Goal: Register for event/course: Sign up to attend an event or enroll in a course

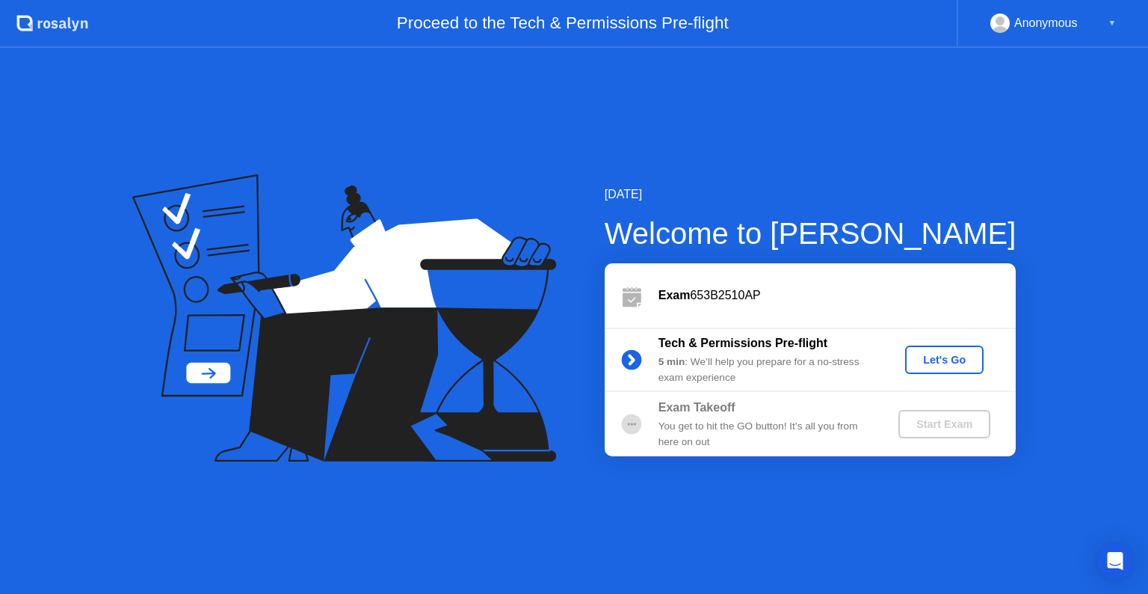
click at [942, 360] on div "Let's Go" at bounding box center [944, 360] width 67 height 12
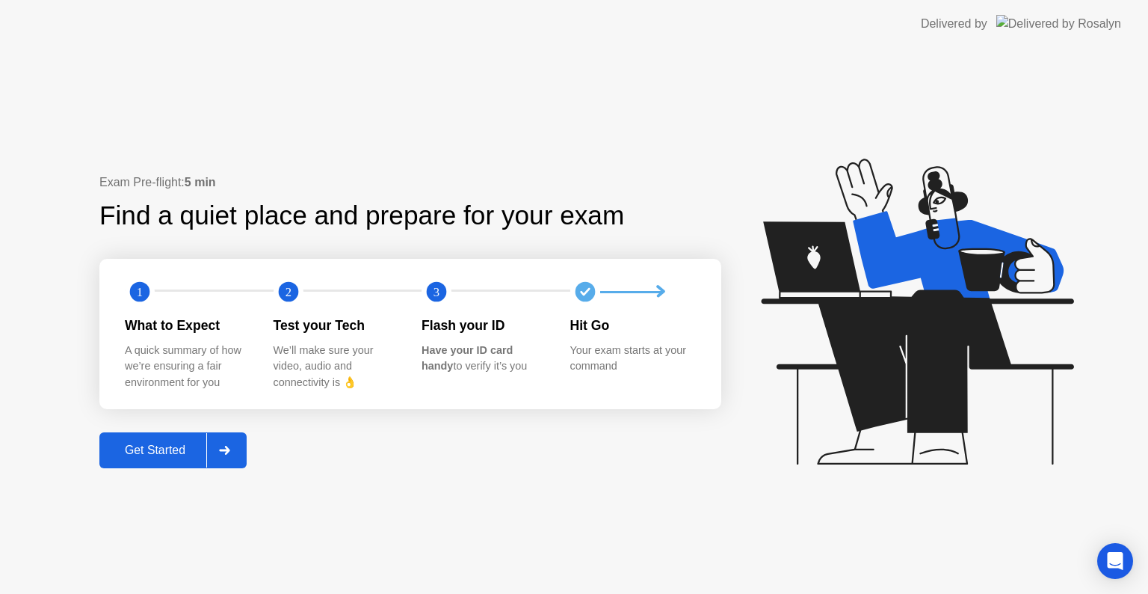
click at [239, 455] on div at bounding box center [224, 450] width 36 height 34
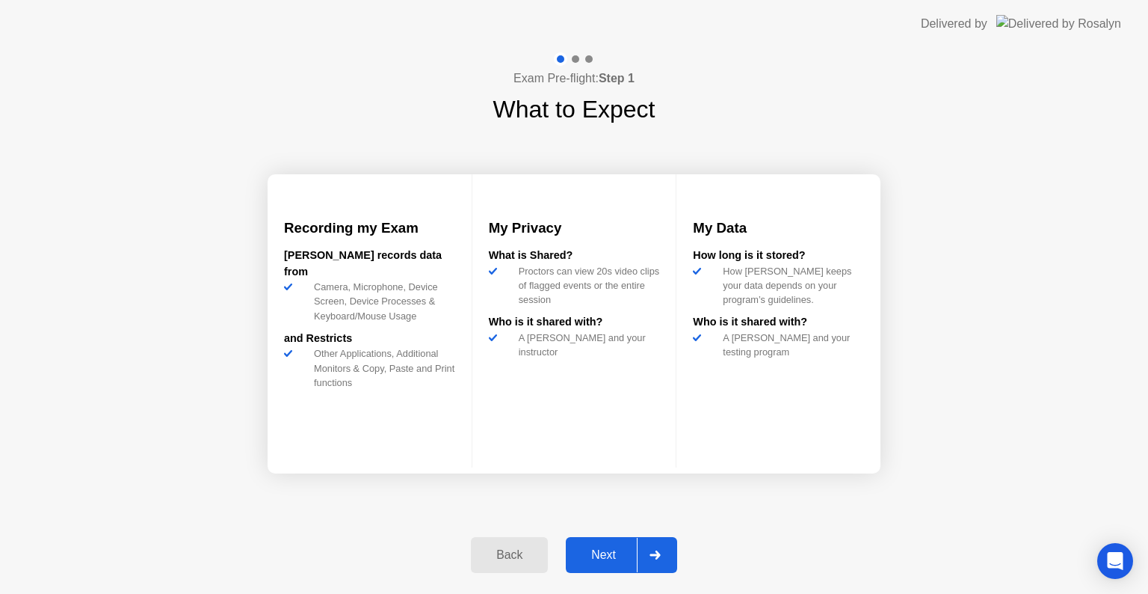
click at [612, 544] on button "Next" at bounding box center [621, 555] width 111 height 36
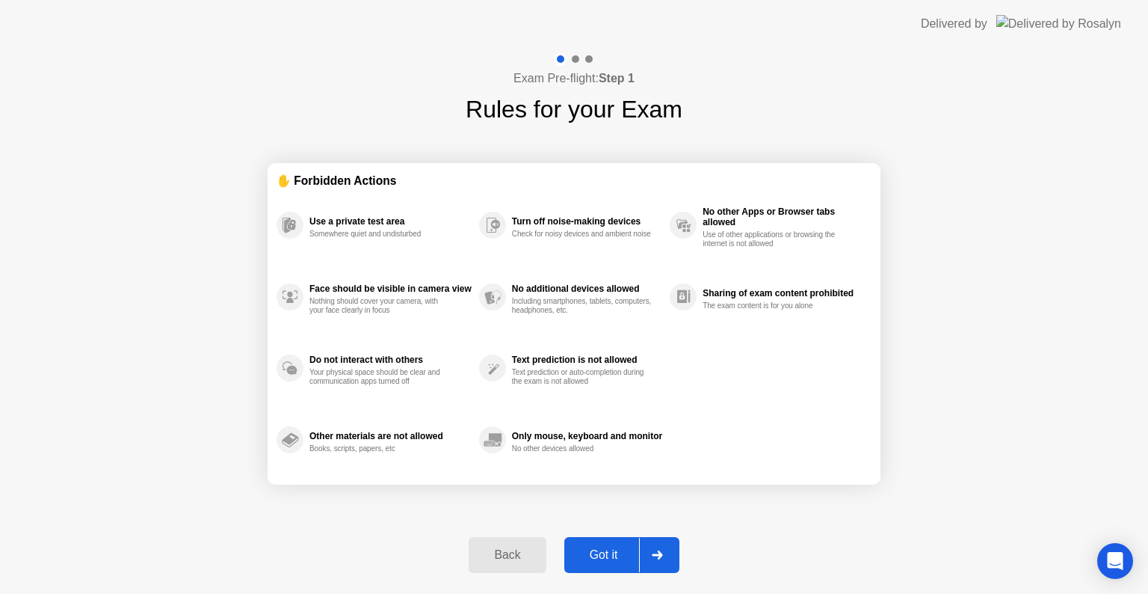
click at [621, 551] on div "Got it" at bounding box center [604, 554] width 70 height 13
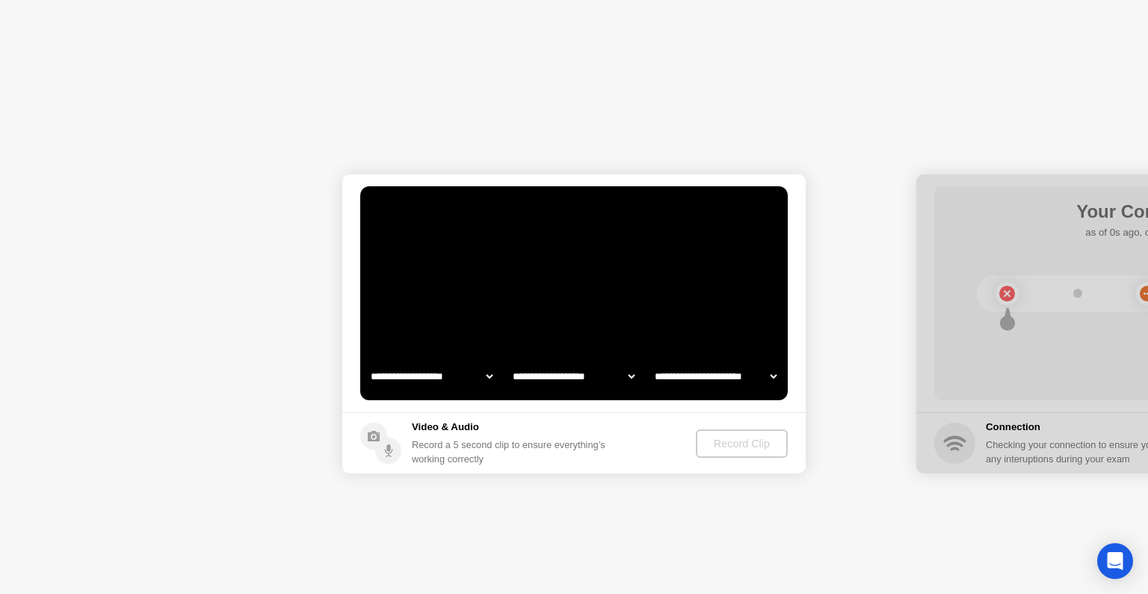
select select "**********"
select select "*******"
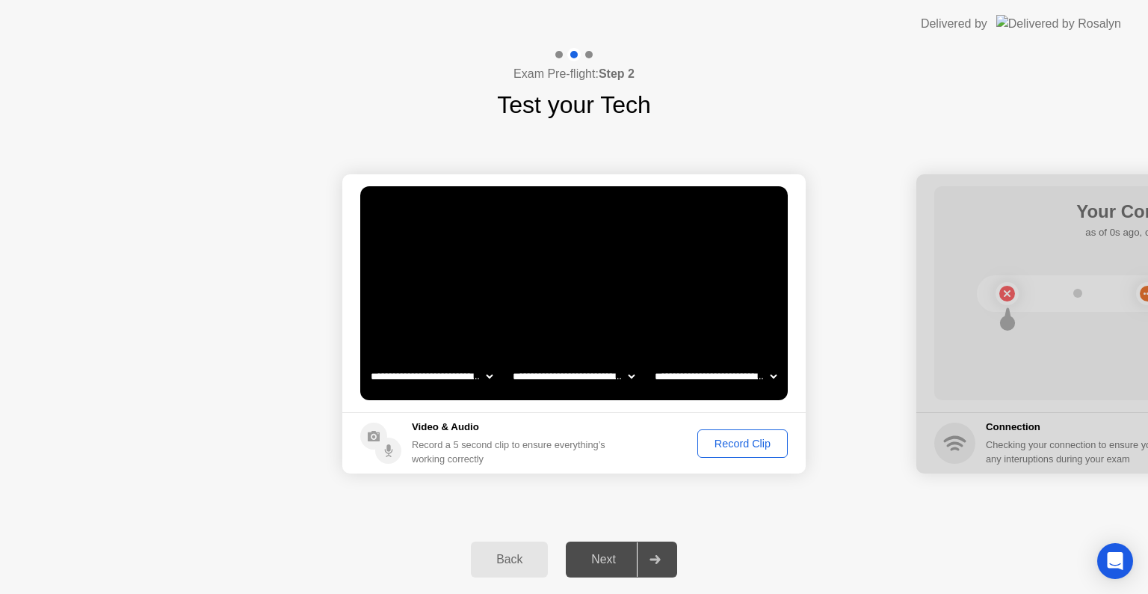
click at [671, 561] on div at bounding box center [655, 559] width 36 height 34
click at [730, 446] on div "Record Clip" at bounding box center [743, 443] width 80 height 12
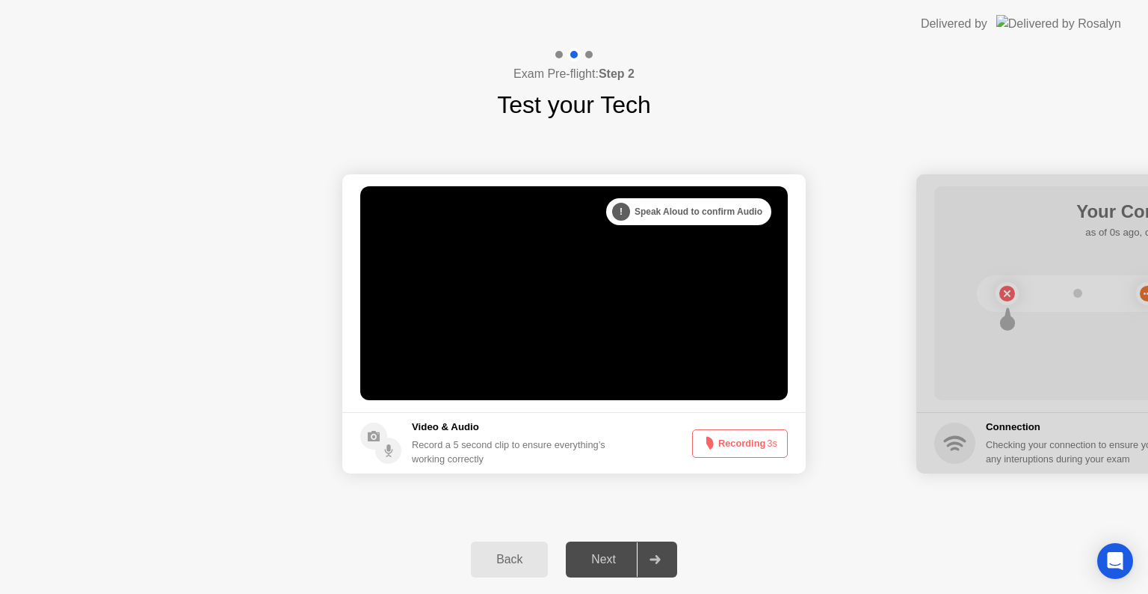
click at [656, 559] on icon at bounding box center [655, 559] width 10 height 9
click at [736, 437] on button "Recording 2s" at bounding box center [740, 443] width 96 height 28
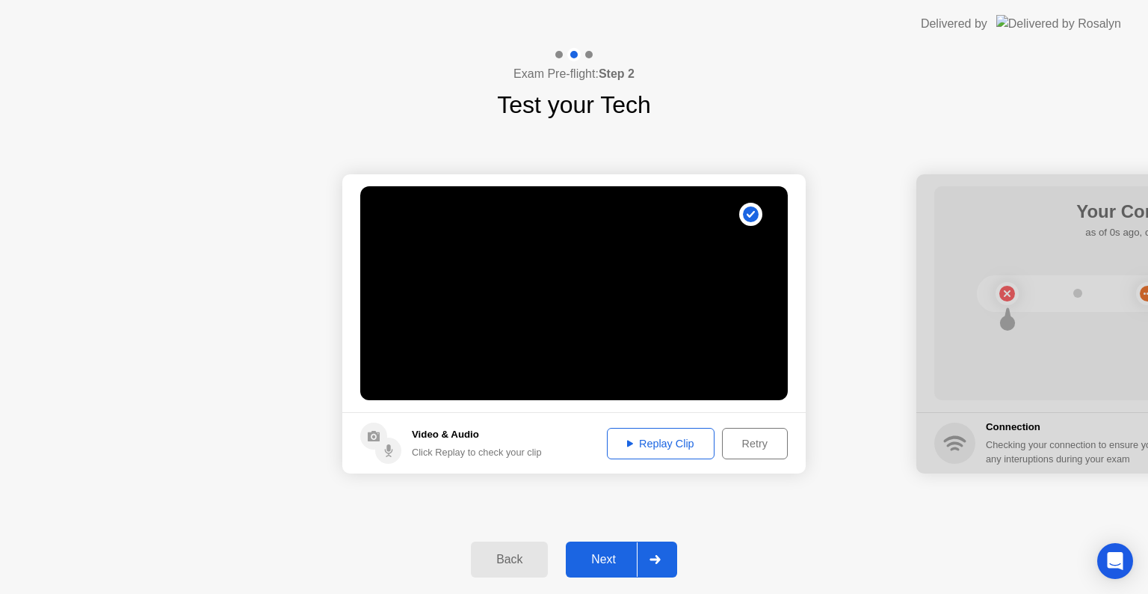
click at [686, 446] on div "Replay Clip" at bounding box center [660, 443] width 97 height 12
click at [665, 553] on div at bounding box center [655, 559] width 36 height 34
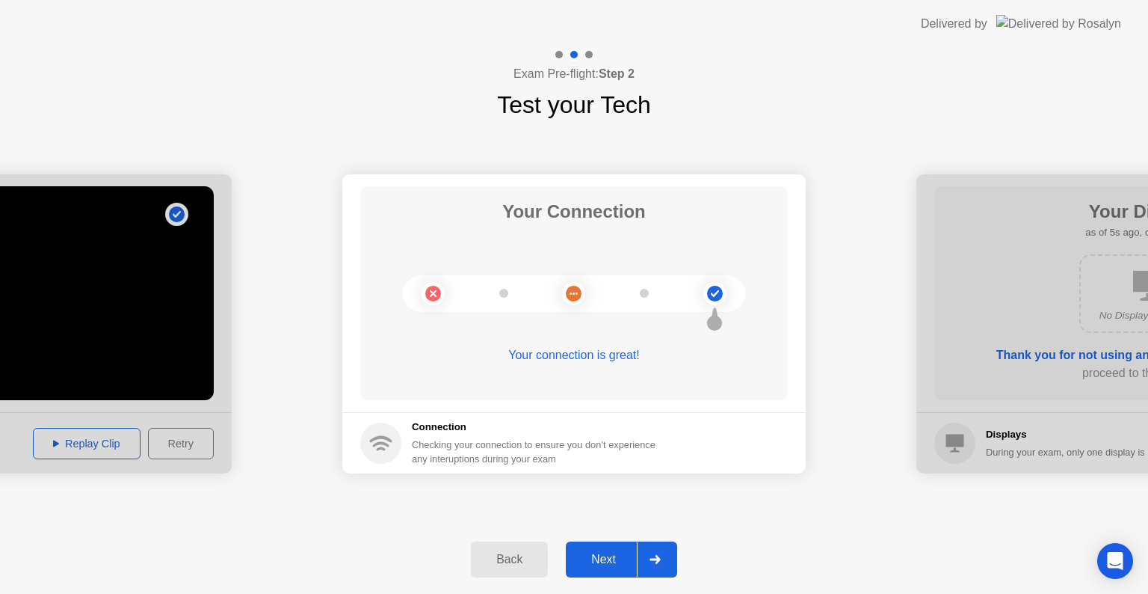
click at [716, 294] on circle at bounding box center [715, 294] width 16 height 16
click at [655, 553] on div at bounding box center [655, 559] width 36 height 34
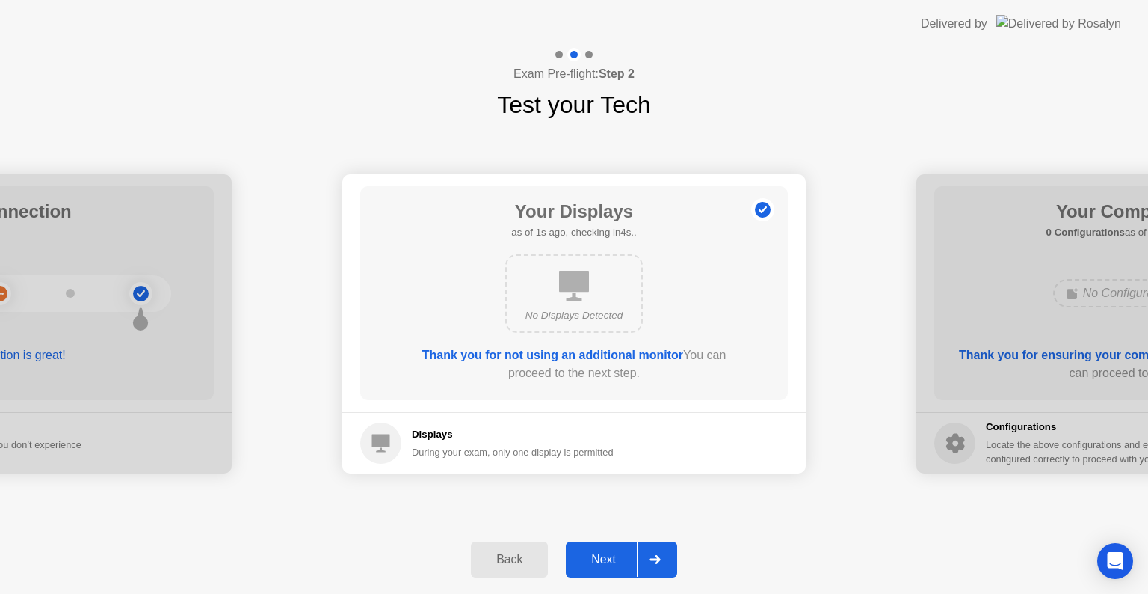
click at [664, 558] on div at bounding box center [655, 559] width 36 height 34
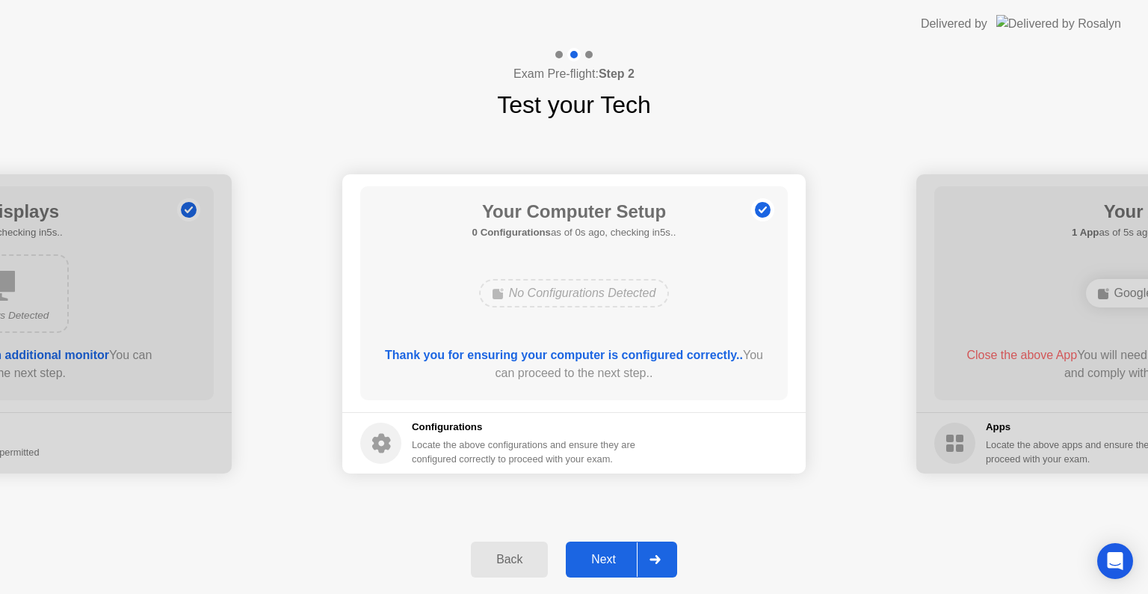
click at [667, 558] on div at bounding box center [655, 559] width 36 height 34
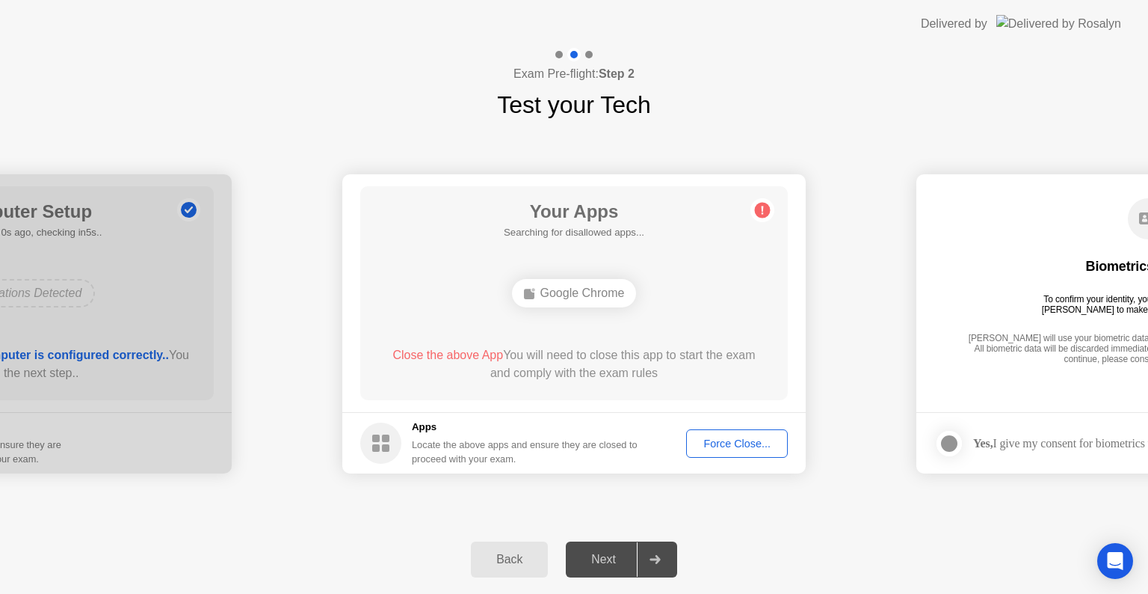
click at [667, 556] on div at bounding box center [655, 559] width 36 height 34
click at [736, 442] on div "Force Close..." at bounding box center [737, 443] width 91 height 12
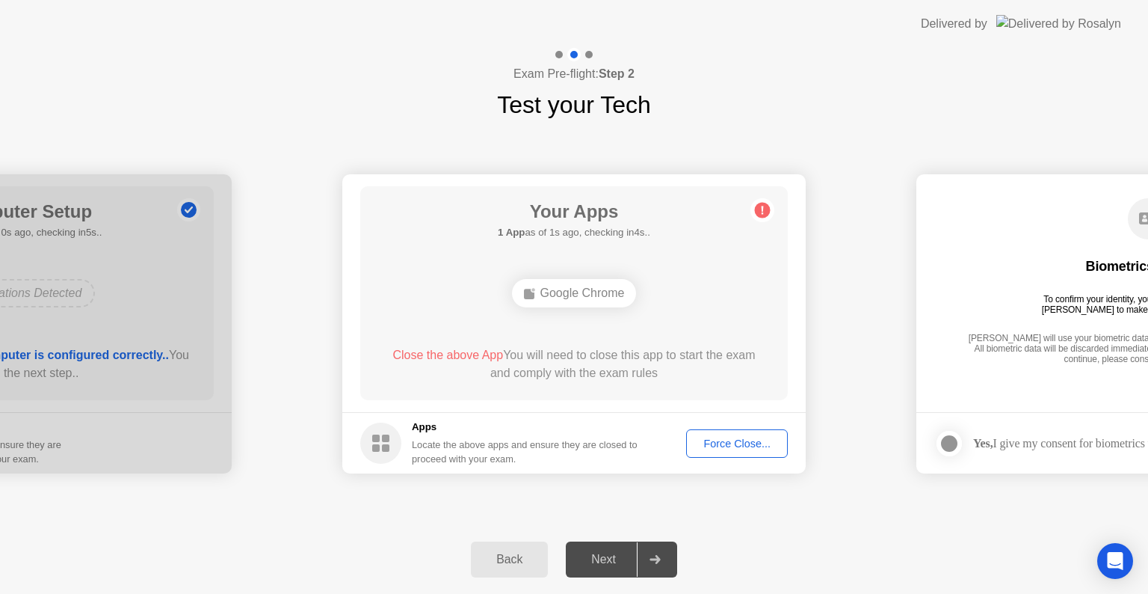
click at [668, 554] on div at bounding box center [655, 559] width 36 height 34
click at [735, 445] on div "Force Close..." at bounding box center [737, 443] width 91 height 12
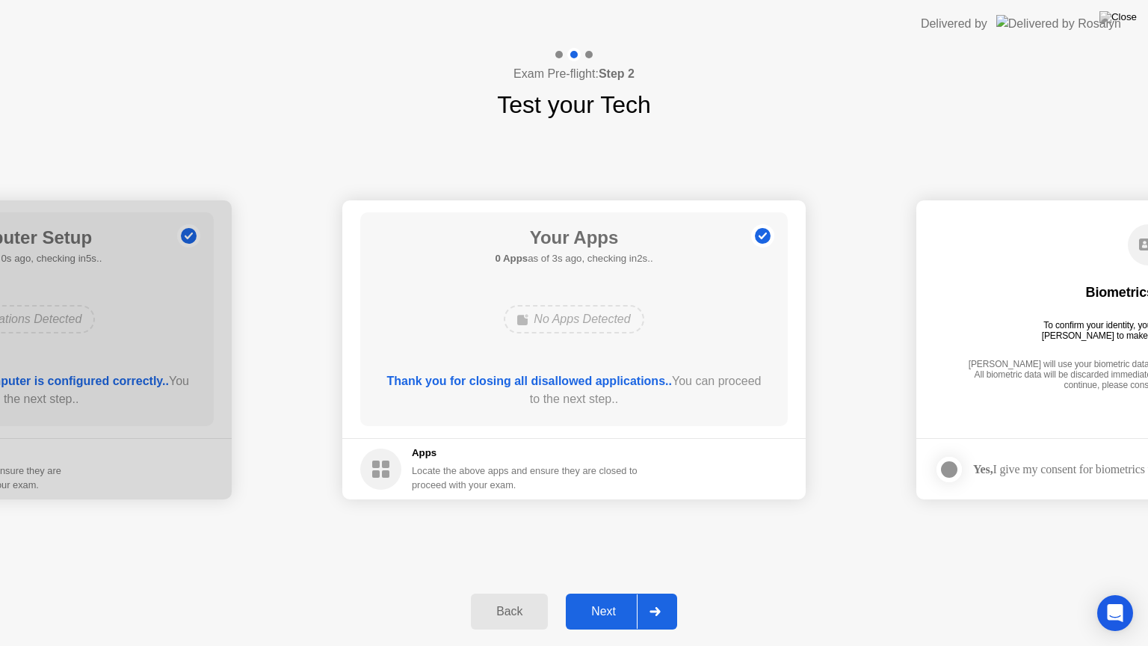
click at [648, 593] on div at bounding box center [655, 611] width 36 height 34
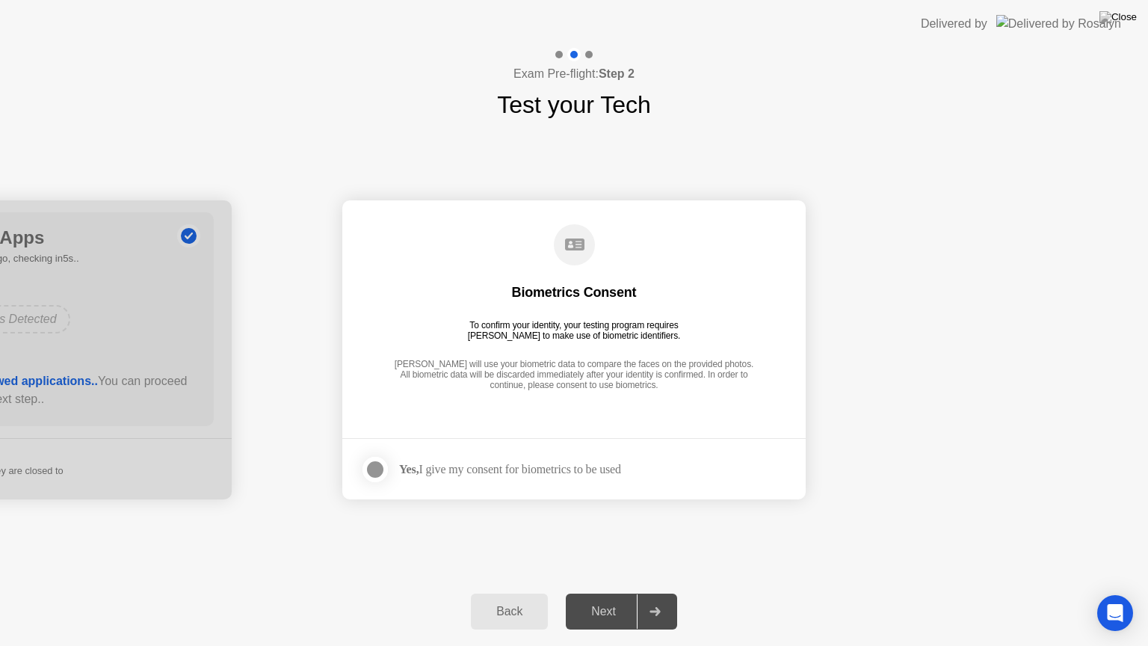
click at [657, 593] on div at bounding box center [655, 611] width 36 height 34
click at [599, 370] on div "[PERSON_NAME] will use your biometric data to compare the faces on the provided…" at bounding box center [574, 376] width 368 height 34
click at [596, 330] on div "To confirm your identity, your testing program requires [PERSON_NAME] to make u…" at bounding box center [574, 330] width 225 height 21
click at [458, 467] on div "Yes, I give my consent for biometrics to be used" at bounding box center [510, 469] width 222 height 14
click at [380, 473] on div at bounding box center [375, 470] width 18 height 18
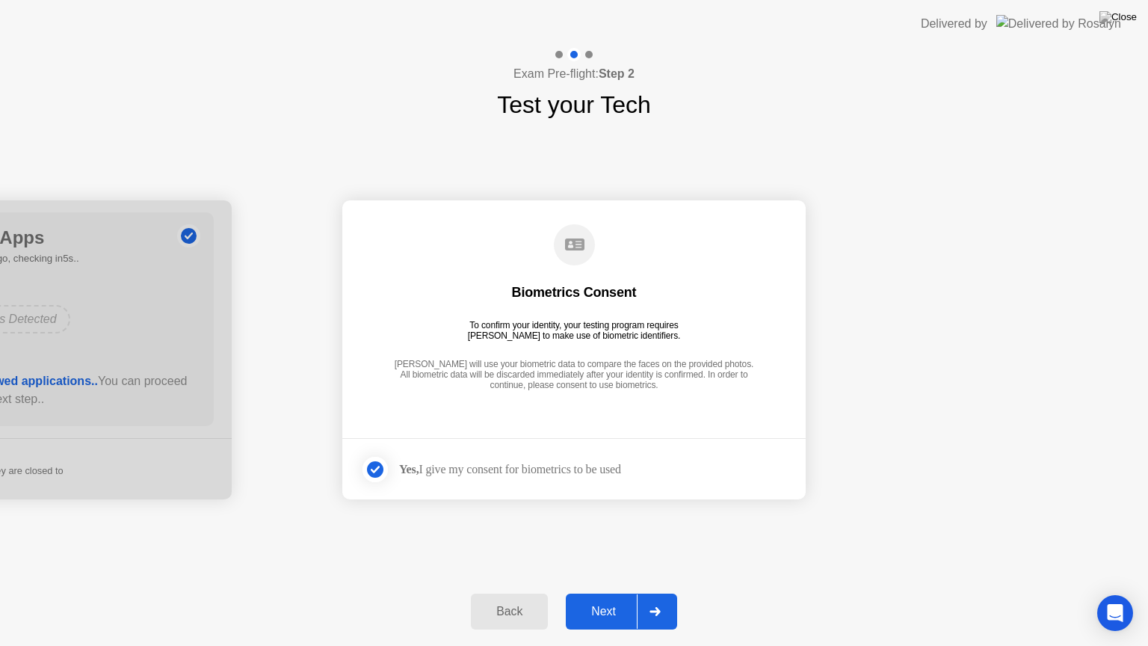
click at [647, 593] on div at bounding box center [655, 611] width 36 height 34
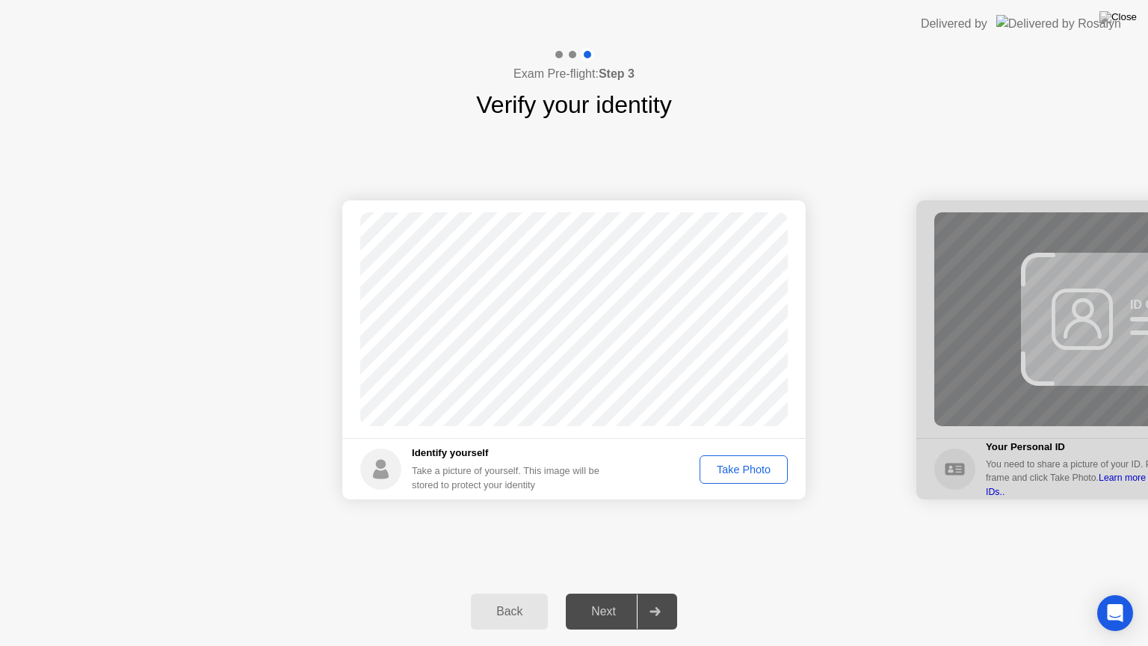
click at [731, 458] on button "Take Photo" at bounding box center [744, 469] width 88 height 28
click at [769, 468] on div "Retake" at bounding box center [753, 470] width 58 height 12
click at [746, 467] on div "Take Photo" at bounding box center [744, 470] width 78 height 12
click at [657, 593] on div at bounding box center [655, 611] width 36 height 34
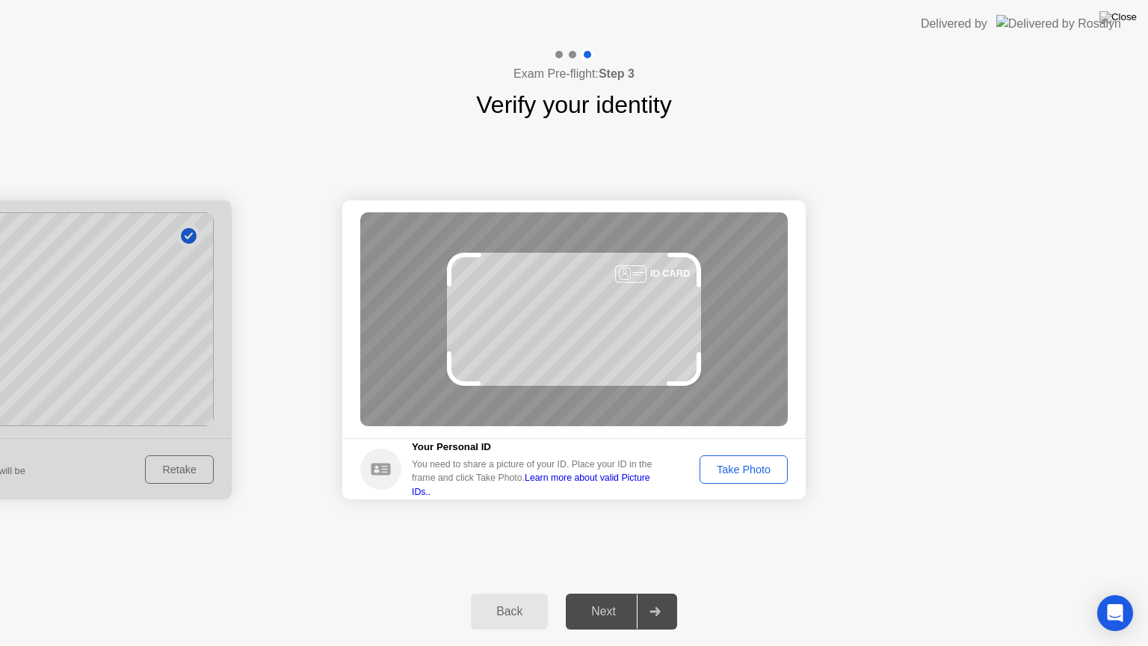
click at [735, 467] on div "Take Photo" at bounding box center [744, 470] width 78 height 12
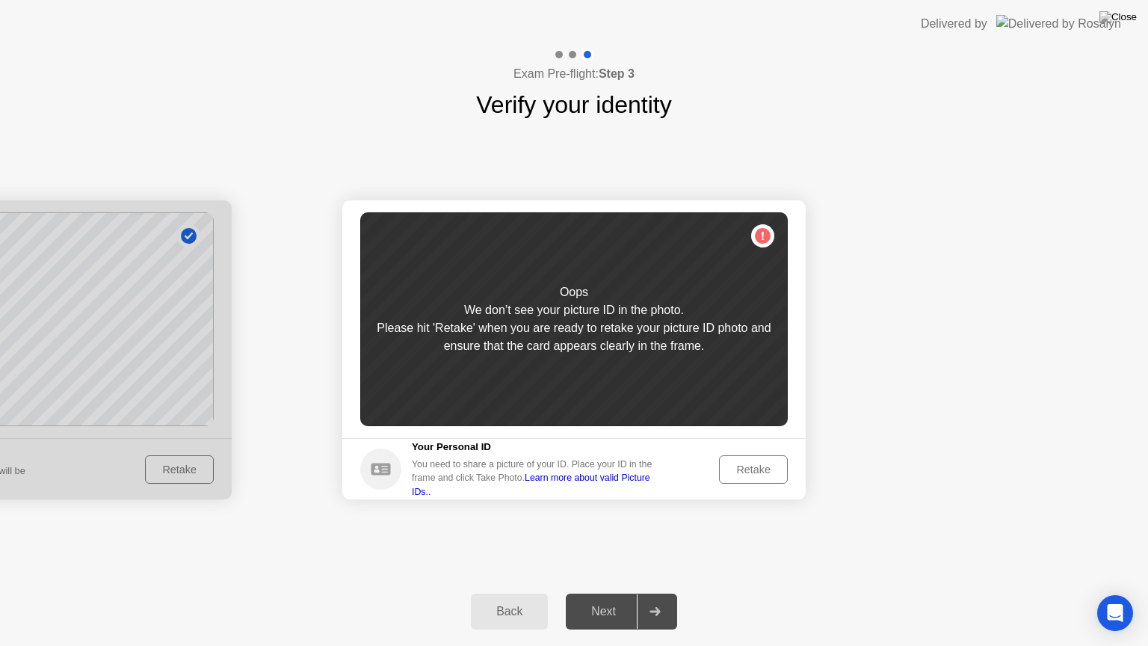
click at [758, 458] on button "Retake" at bounding box center [753, 469] width 69 height 28
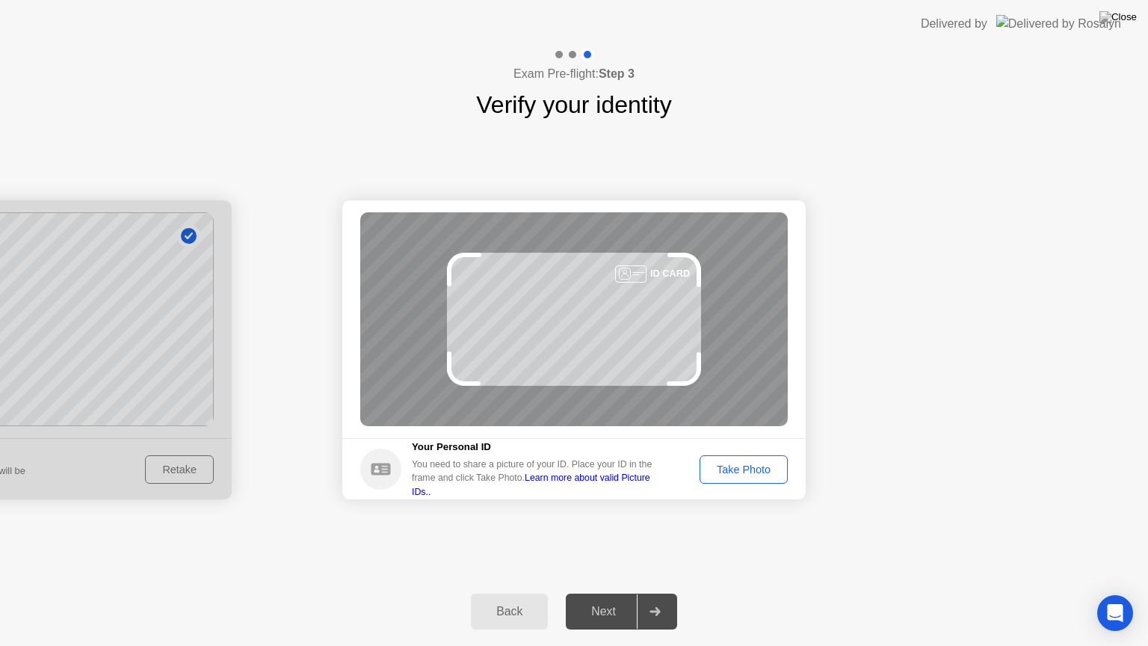
click at [739, 464] on div "Take Photo" at bounding box center [744, 470] width 78 height 12
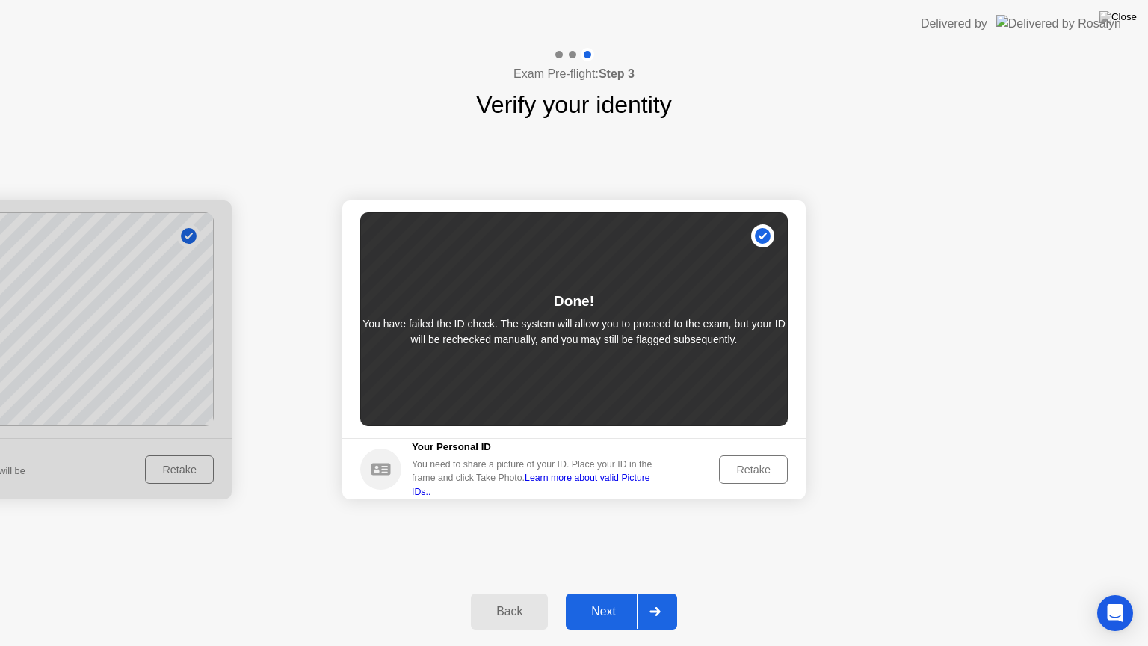
click at [750, 455] on button "Retake" at bounding box center [753, 469] width 69 height 28
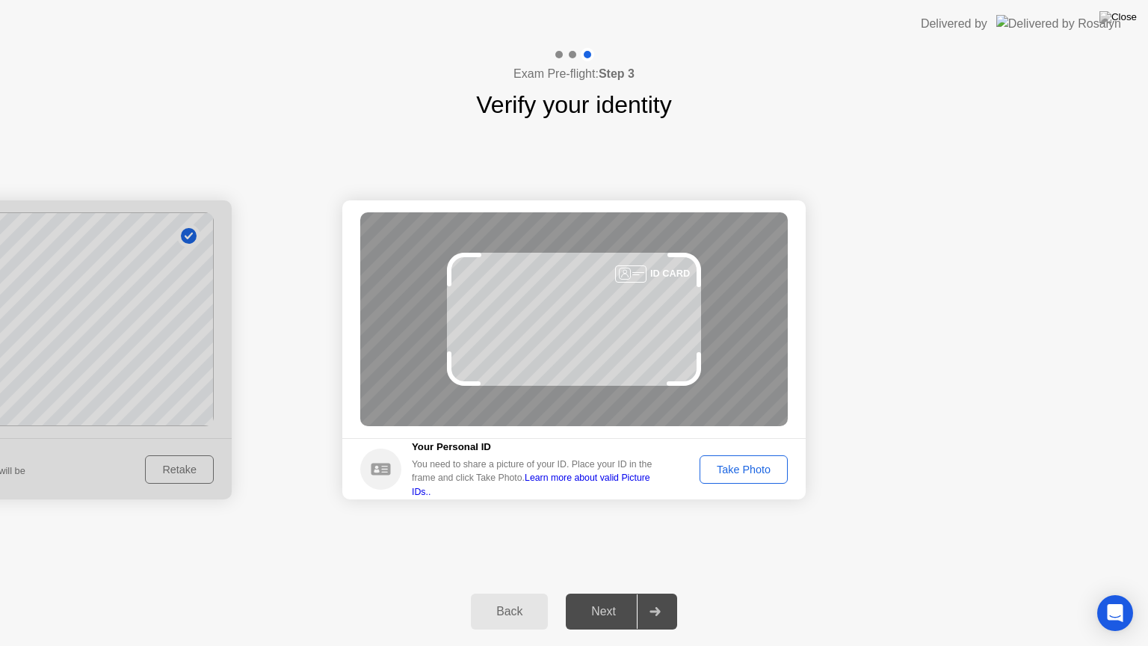
click at [737, 464] on div "Take Photo" at bounding box center [744, 470] width 78 height 12
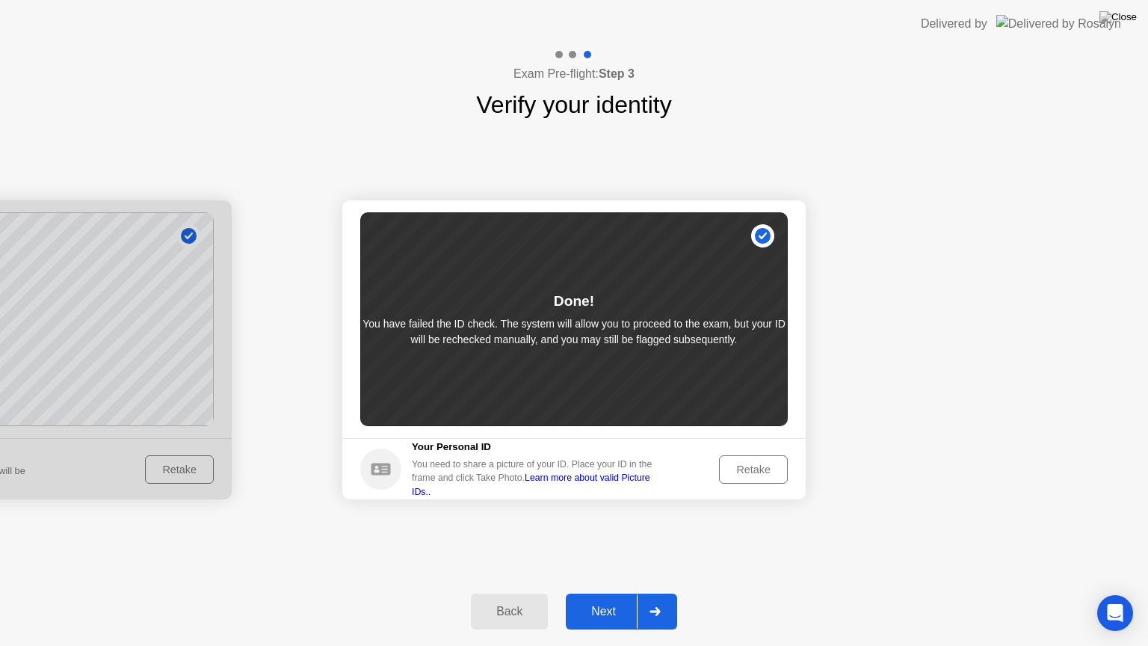
click at [665, 593] on div at bounding box center [655, 611] width 36 height 34
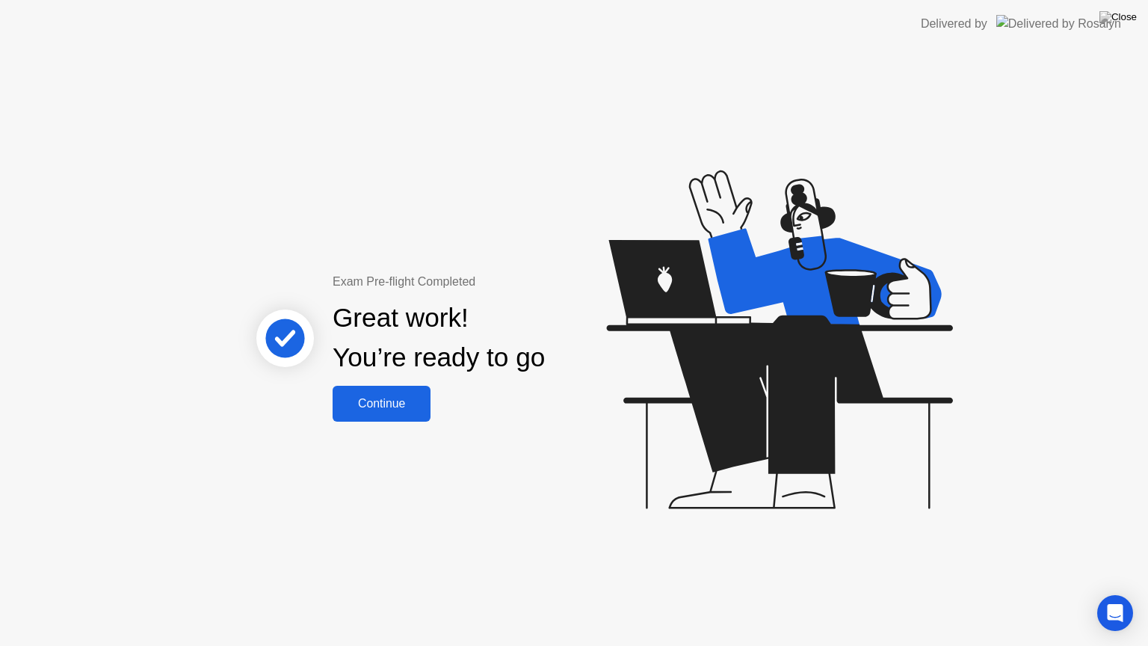
click at [404, 403] on div "Continue" at bounding box center [381, 403] width 89 height 13
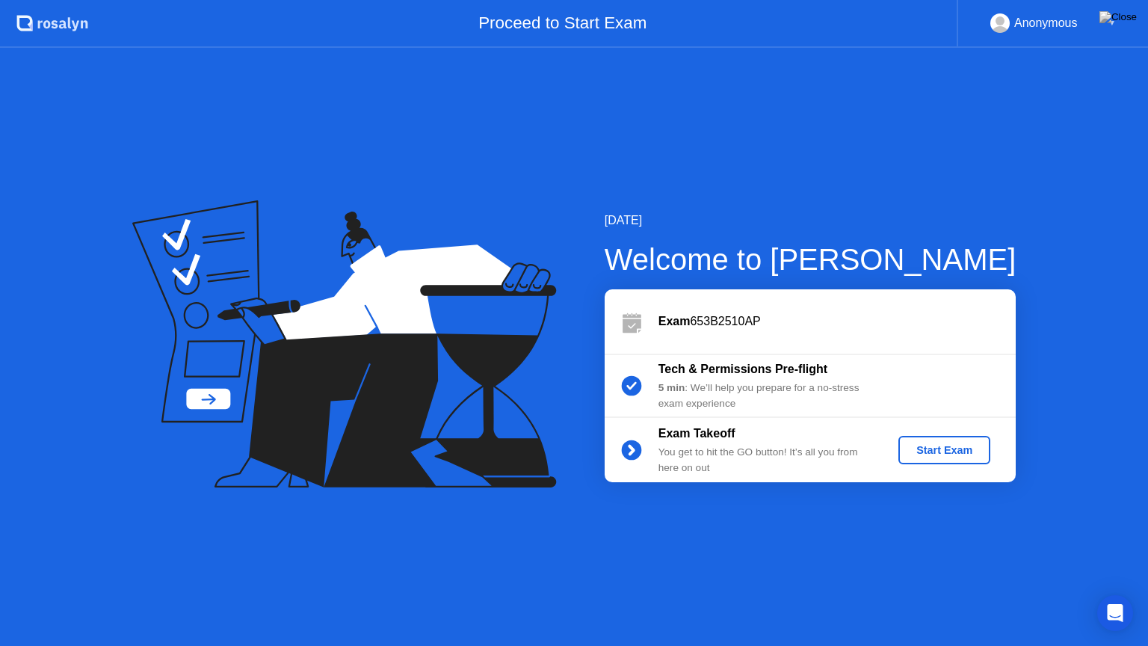
click at [932, 447] on div "Start Exam" at bounding box center [945, 450] width 80 height 12
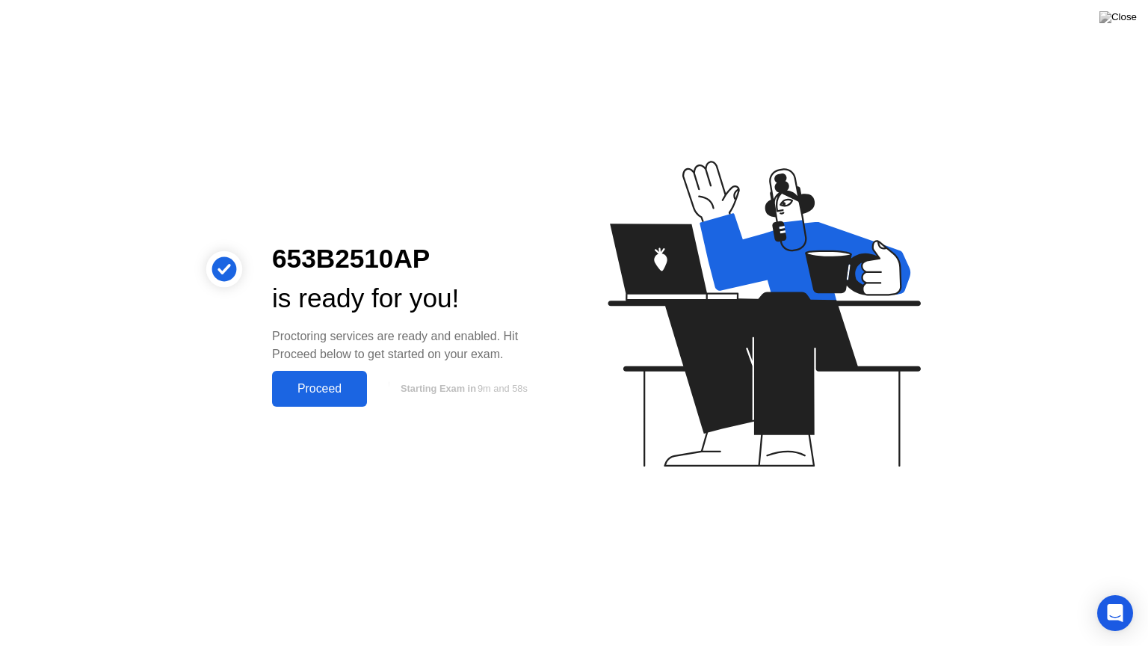
click at [337, 393] on div "Proceed" at bounding box center [320, 388] width 86 height 13
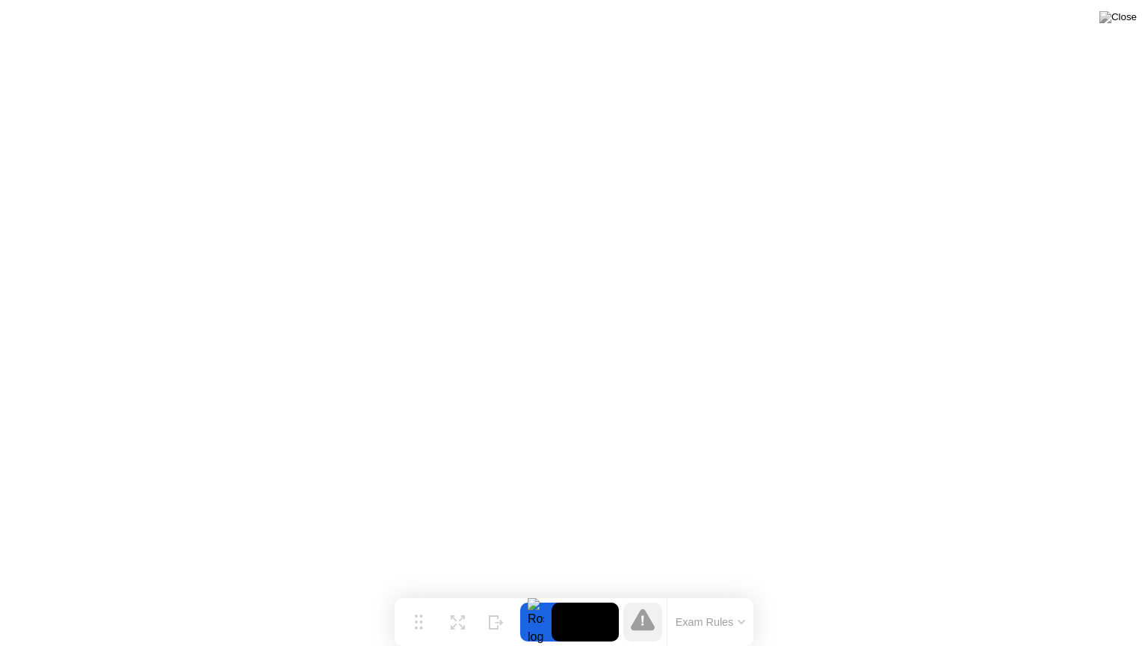
click at [720, 593] on button "Exam Rules" at bounding box center [710, 621] width 79 height 13
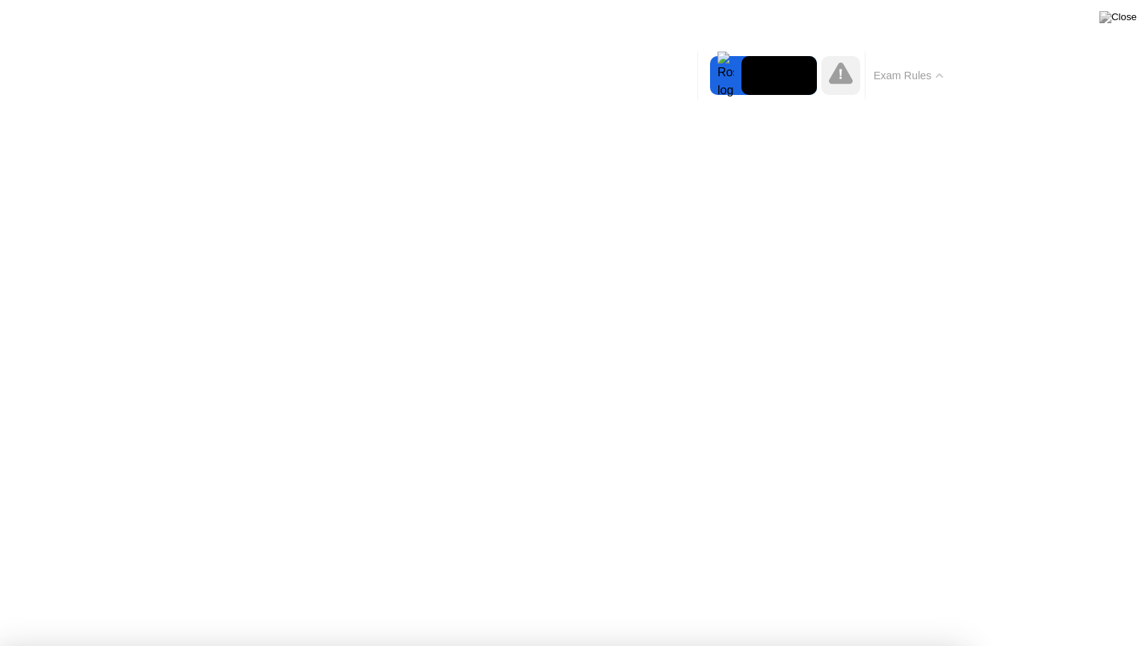
drag, startPoint x: 639, startPoint y: 470, endPoint x: 625, endPoint y: 473, distance: 14.4
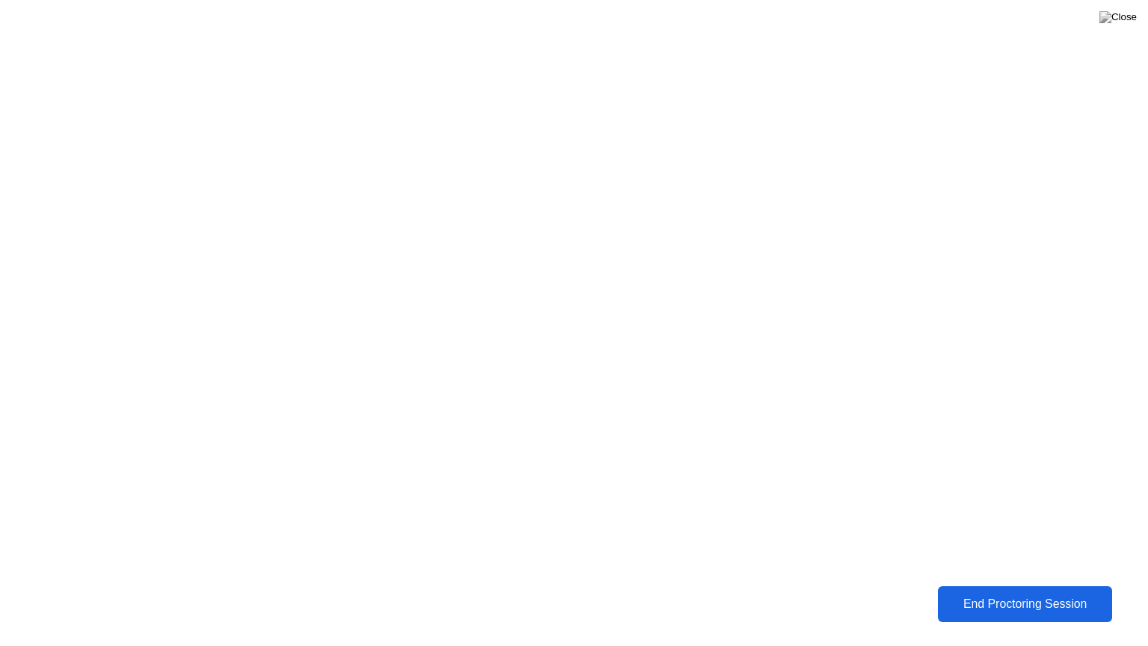
click at [1003, 593] on div "End Proctoring Session" at bounding box center [1025, 603] width 167 height 13
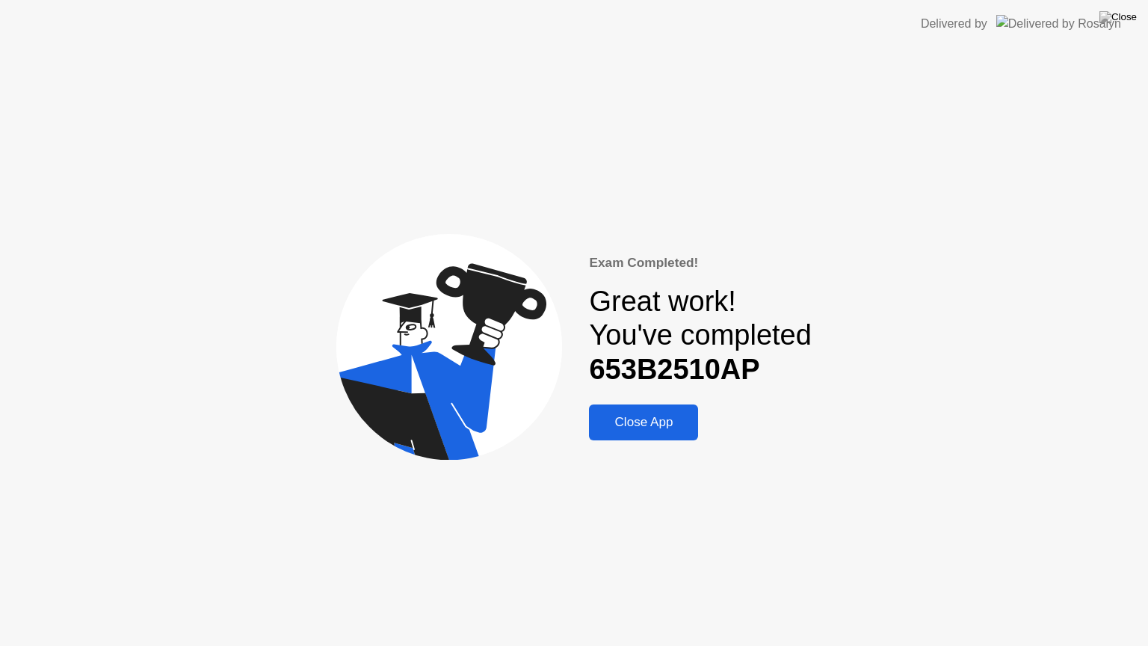
click at [641, 422] on div "Close App" at bounding box center [644, 422] width 100 height 15
